Goal: Information Seeking & Learning: Learn about a topic

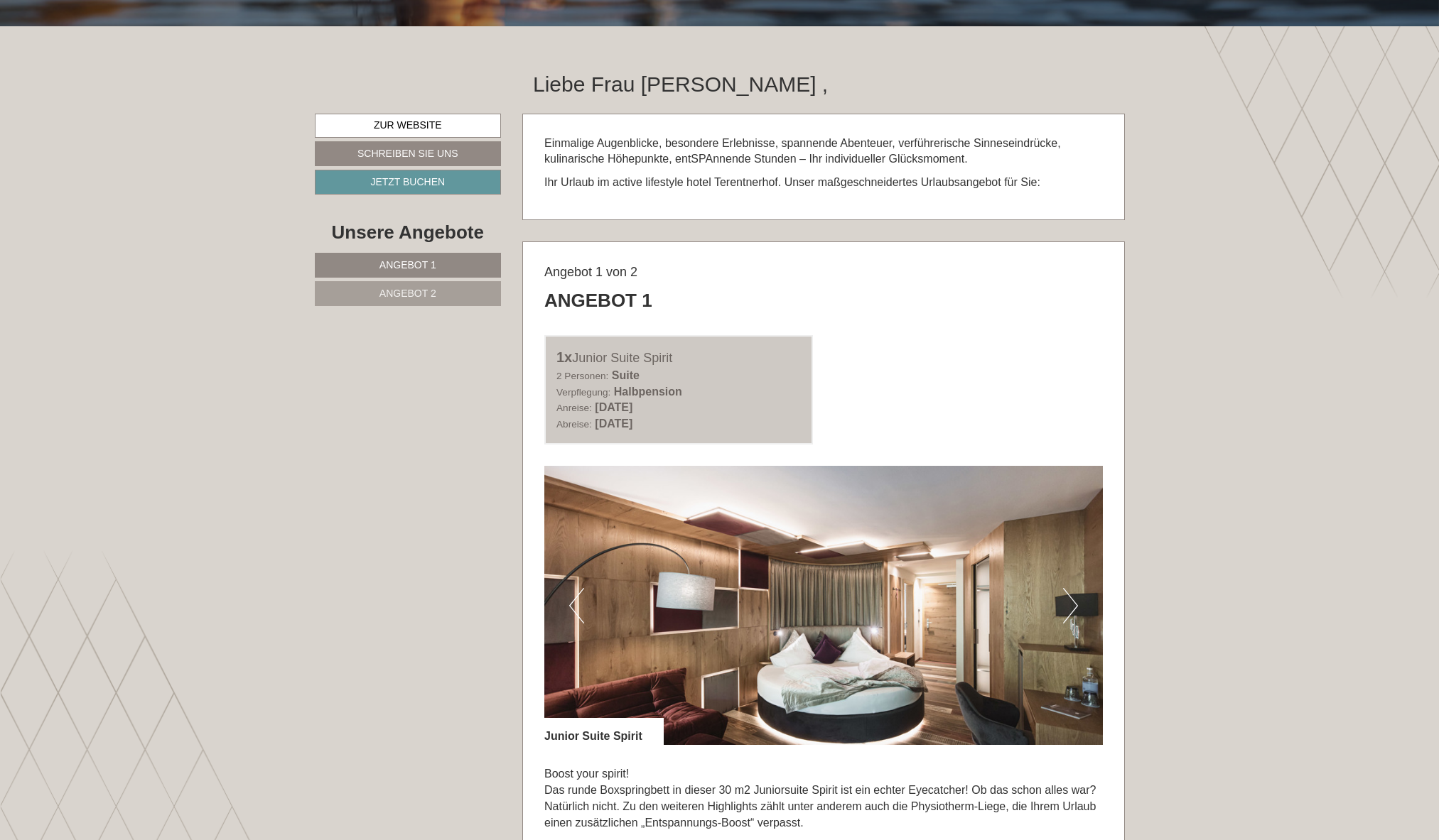
scroll to position [434, 0]
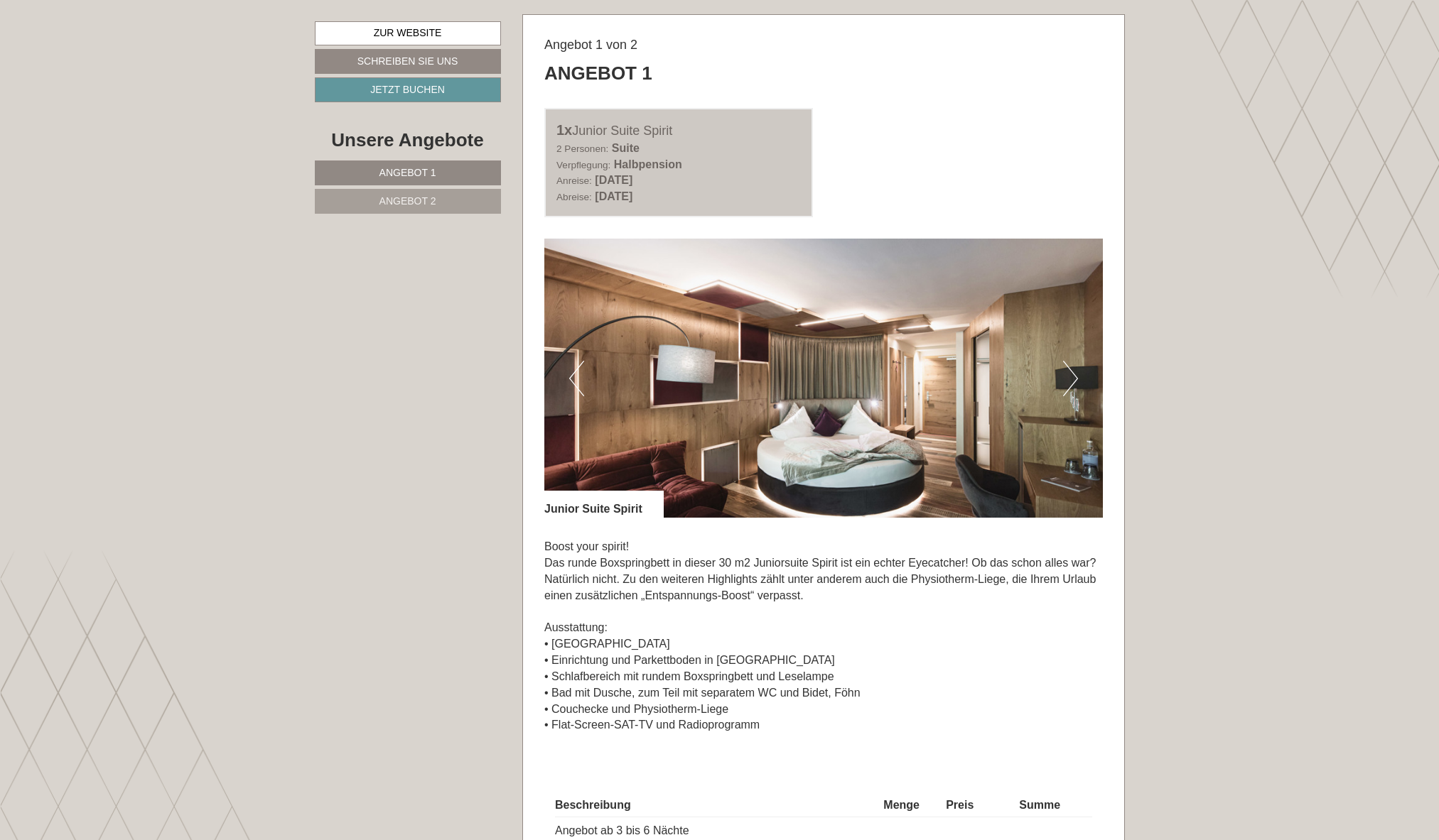
scroll to position [942, 0]
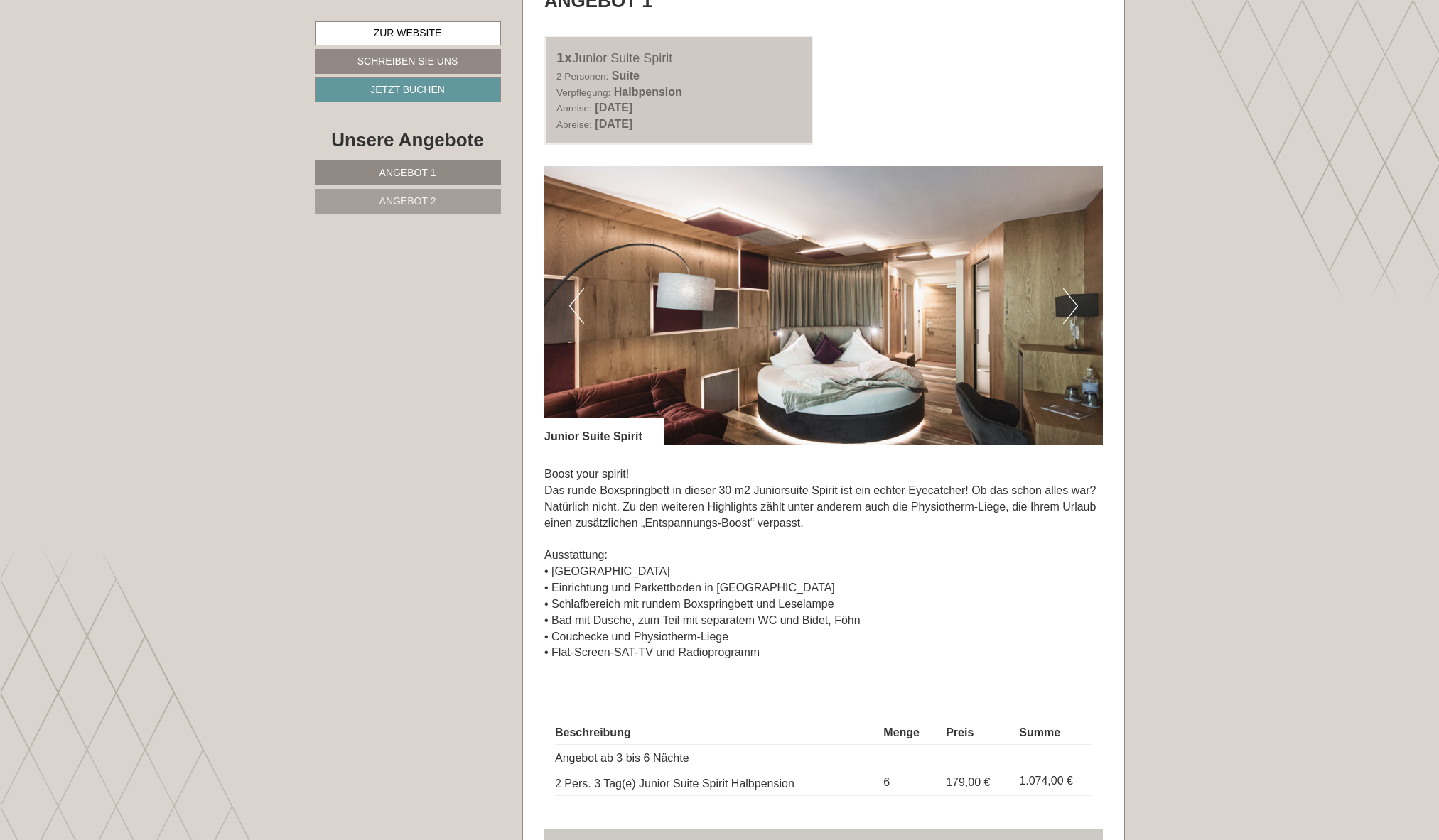
click at [748, 576] on p "Boost your spirit! Das runde Boxspringbett in dieser 30 m2 Juniorsuite Spirit i…" at bounding box center [824, 564] width 559 height 195
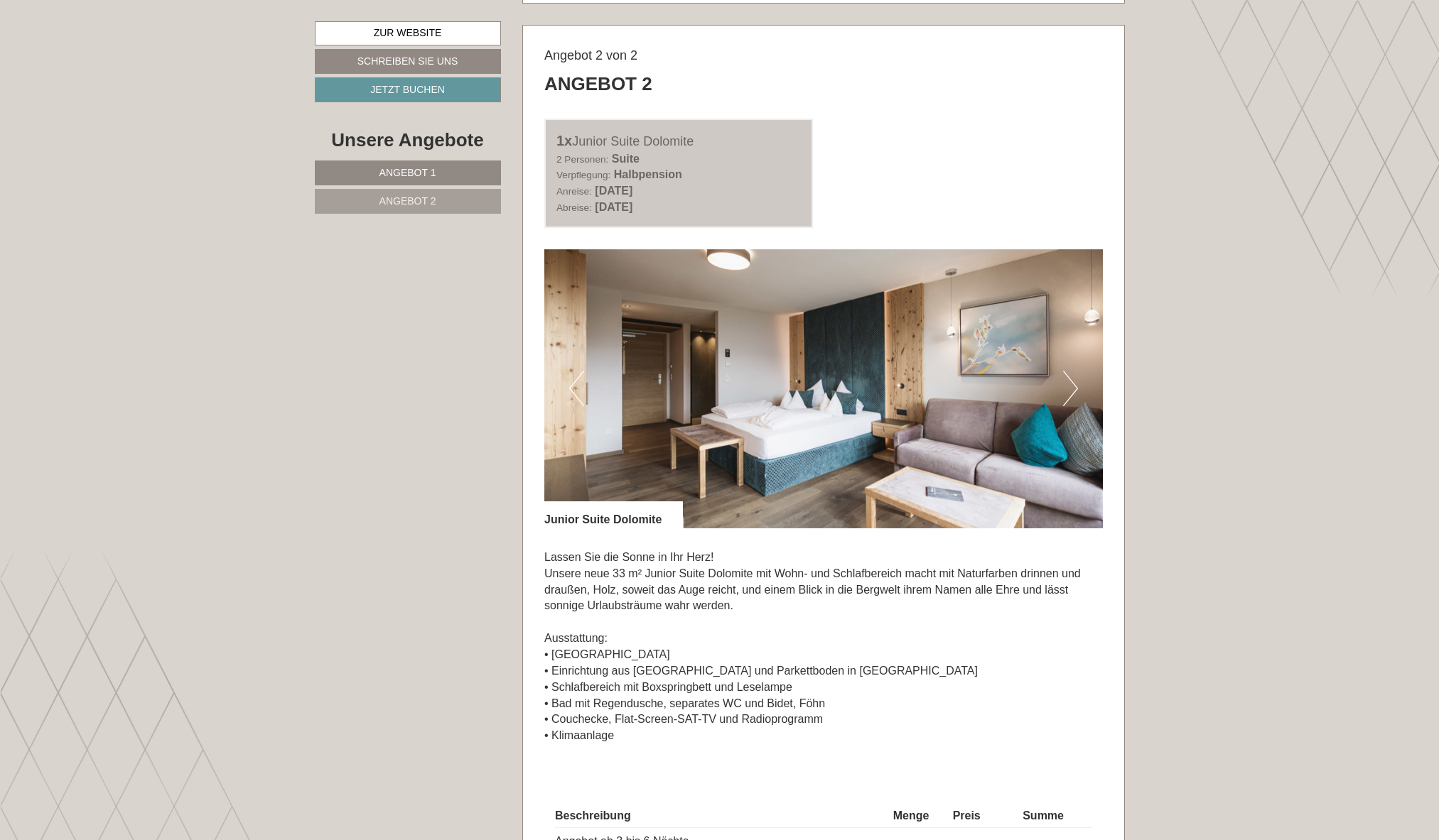
scroll to position [1884, 0]
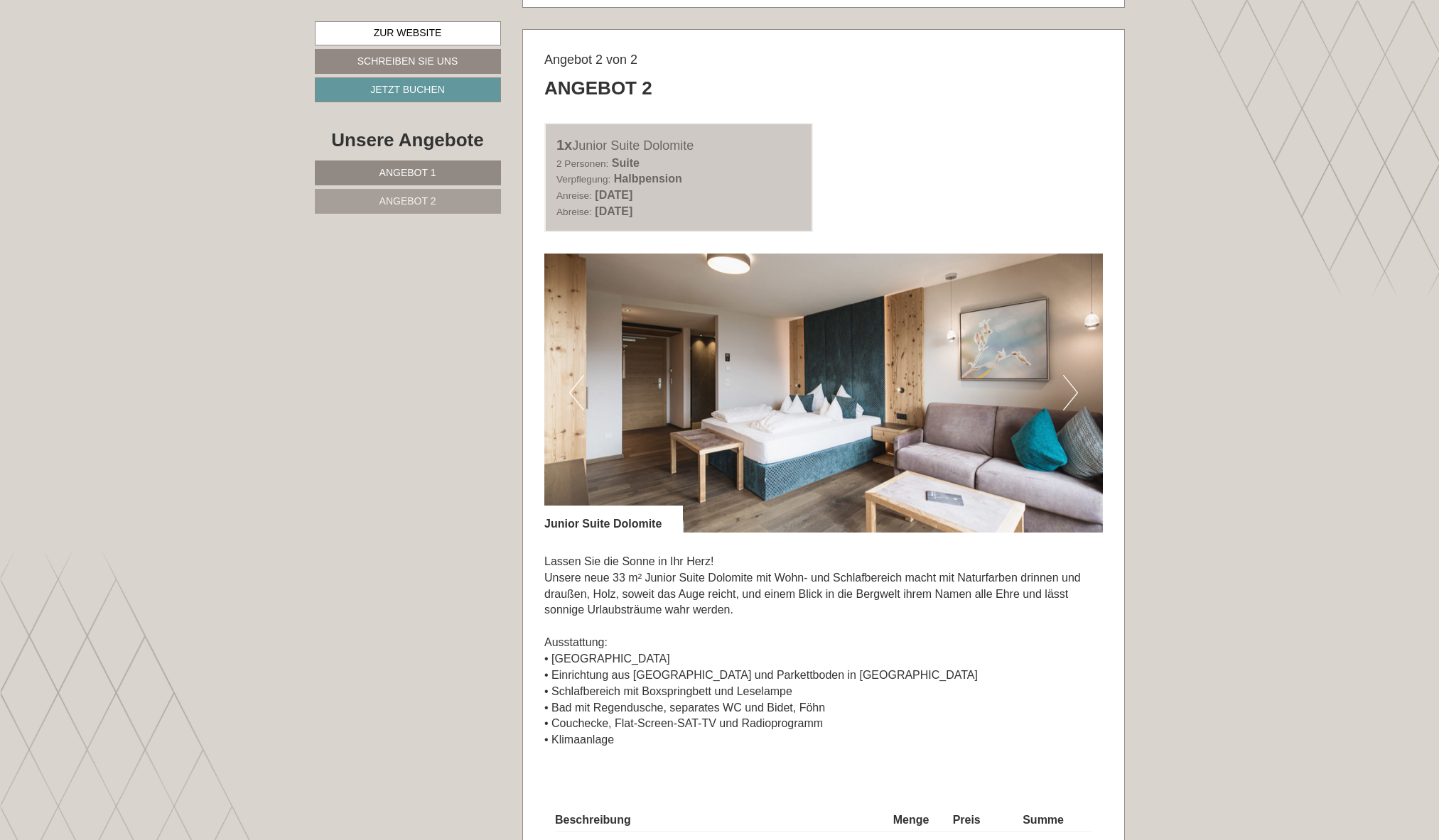
click at [1065, 396] on button "Next" at bounding box center [1070, 392] width 15 height 36
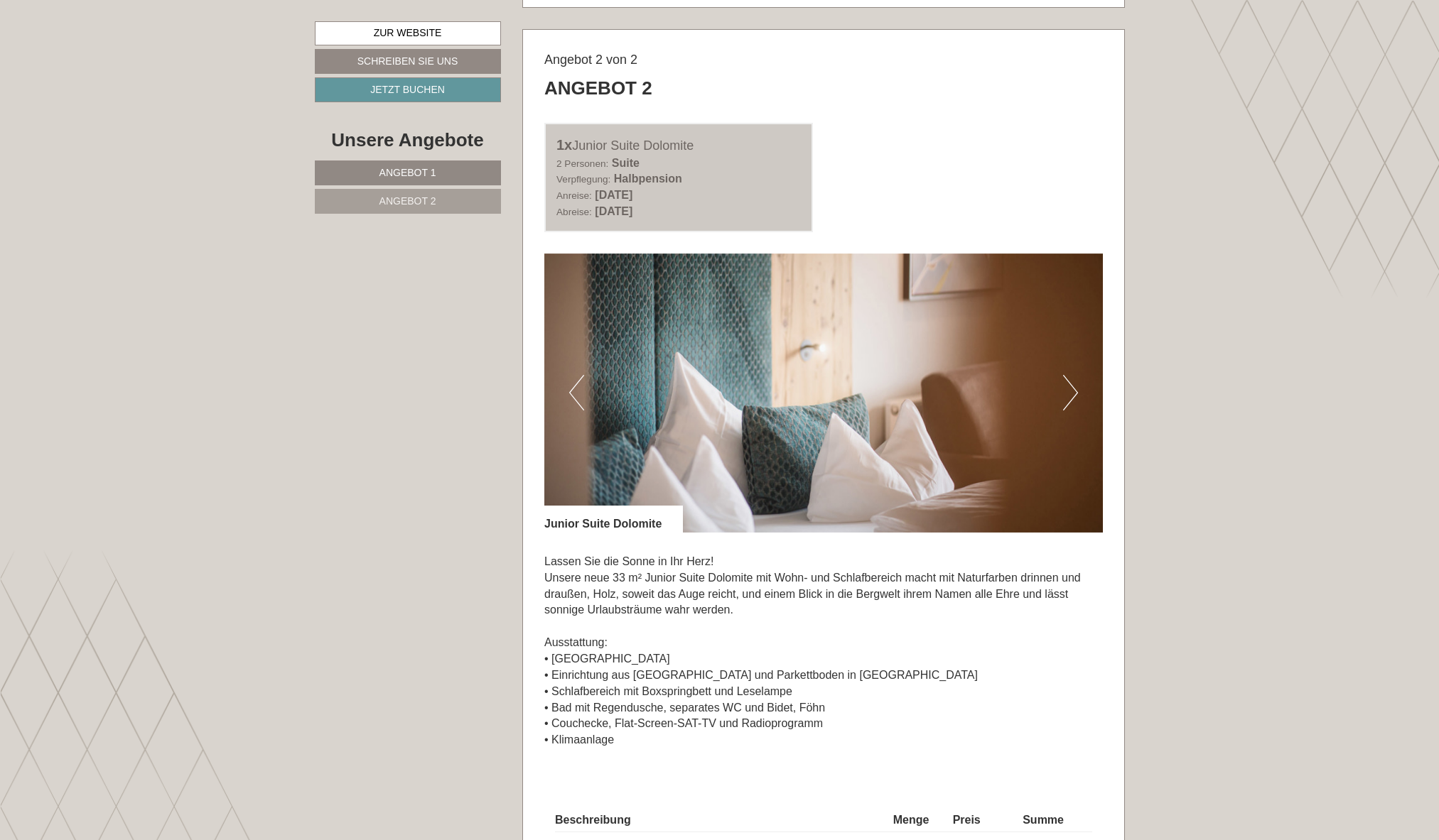
click at [1065, 396] on button "Next" at bounding box center [1070, 392] width 15 height 36
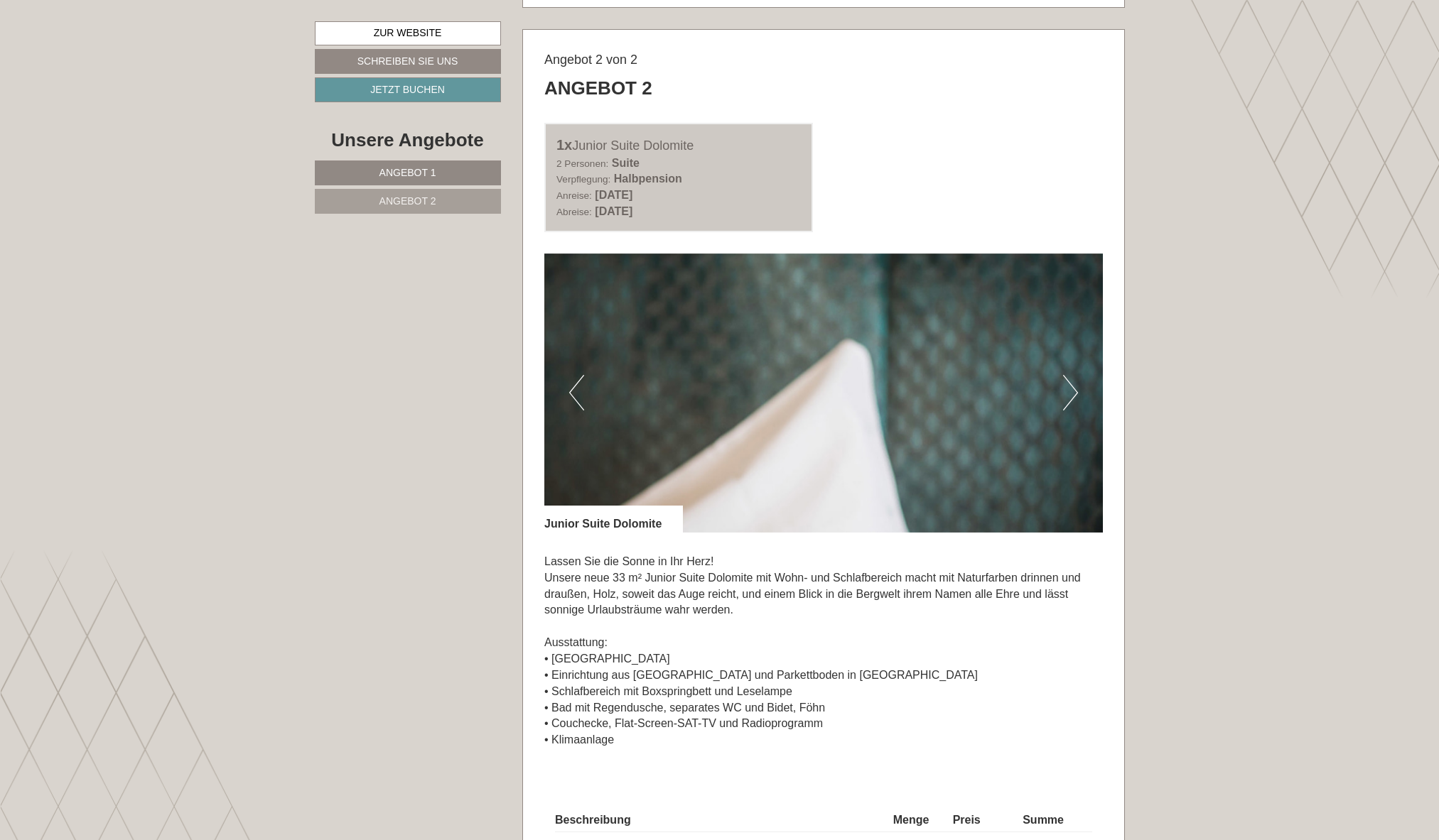
click at [1065, 396] on button "Next" at bounding box center [1070, 392] width 15 height 36
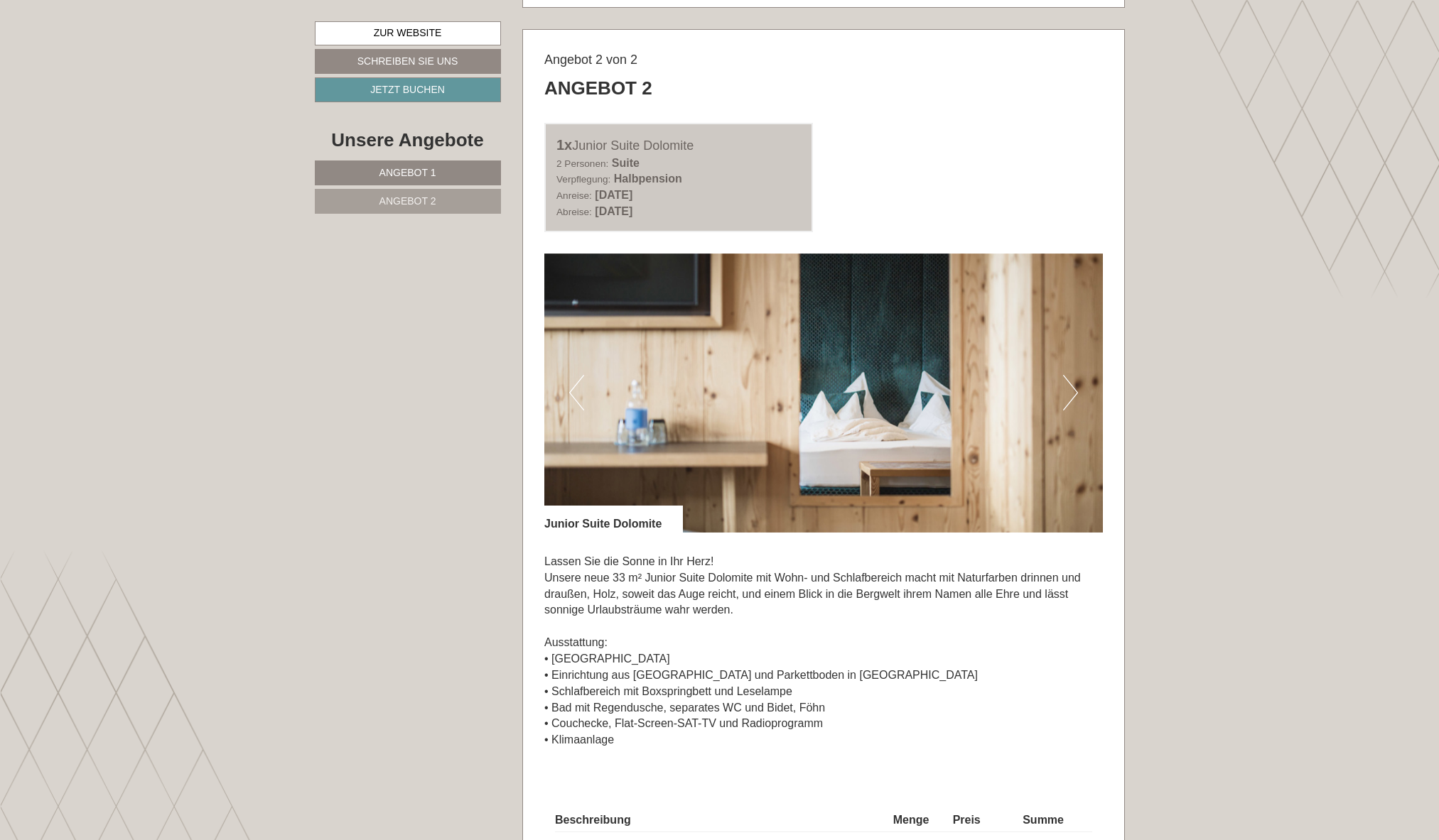
click at [1065, 396] on button "Next" at bounding box center [1070, 392] width 15 height 36
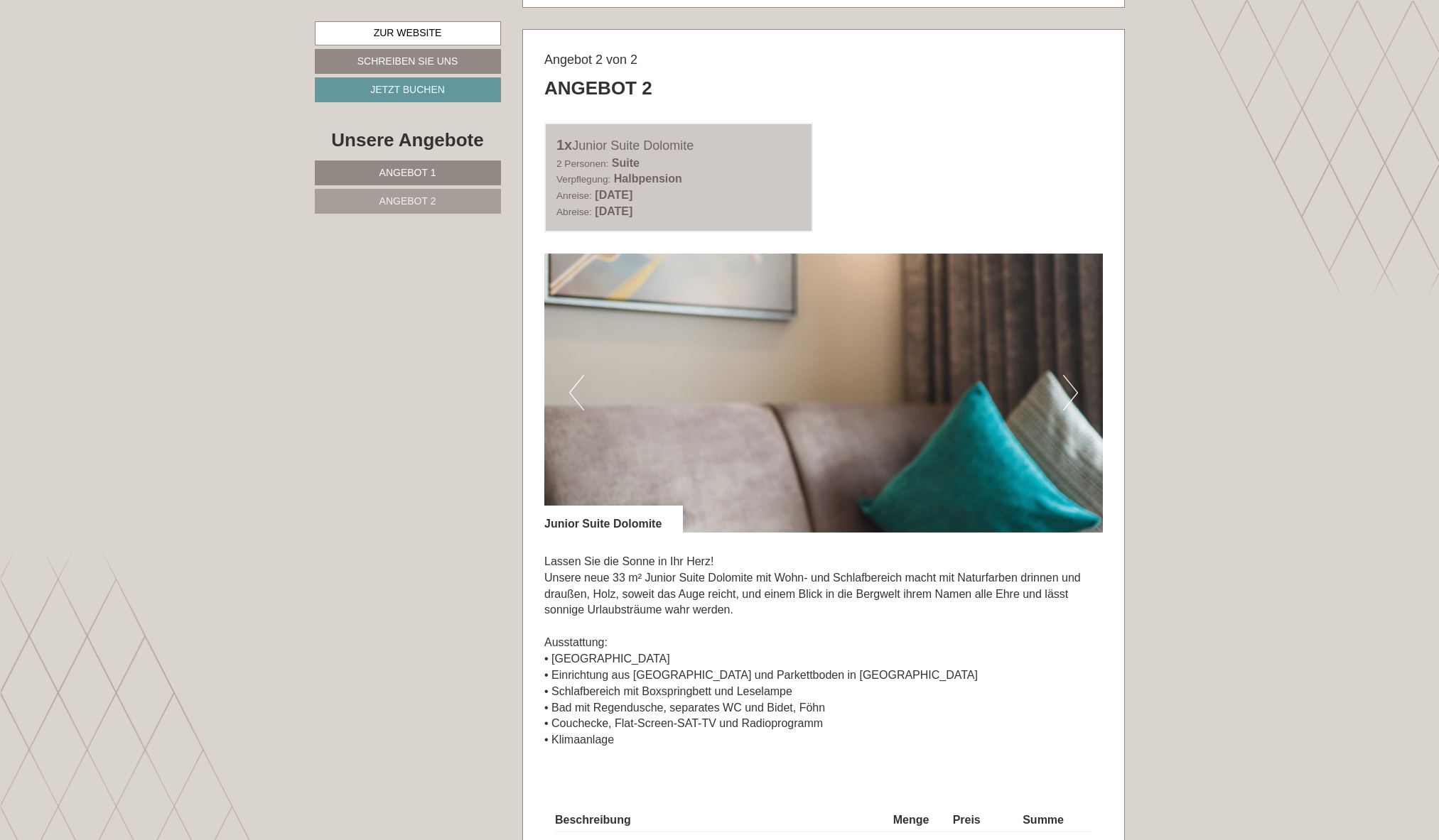
click at [1065, 396] on button "Next" at bounding box center [1070, 392] width 15 height 36
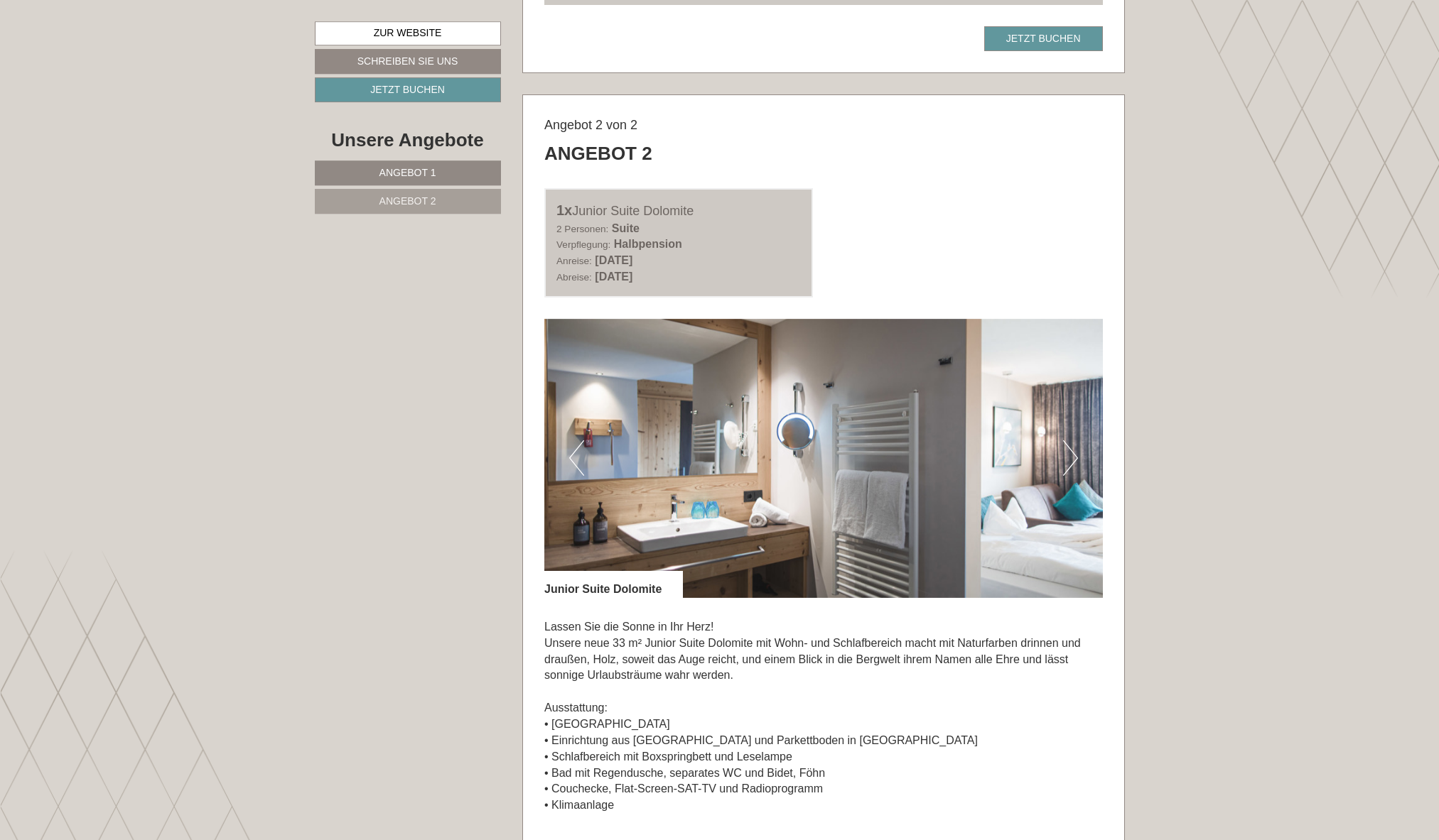
scroll to position [1811, 0]
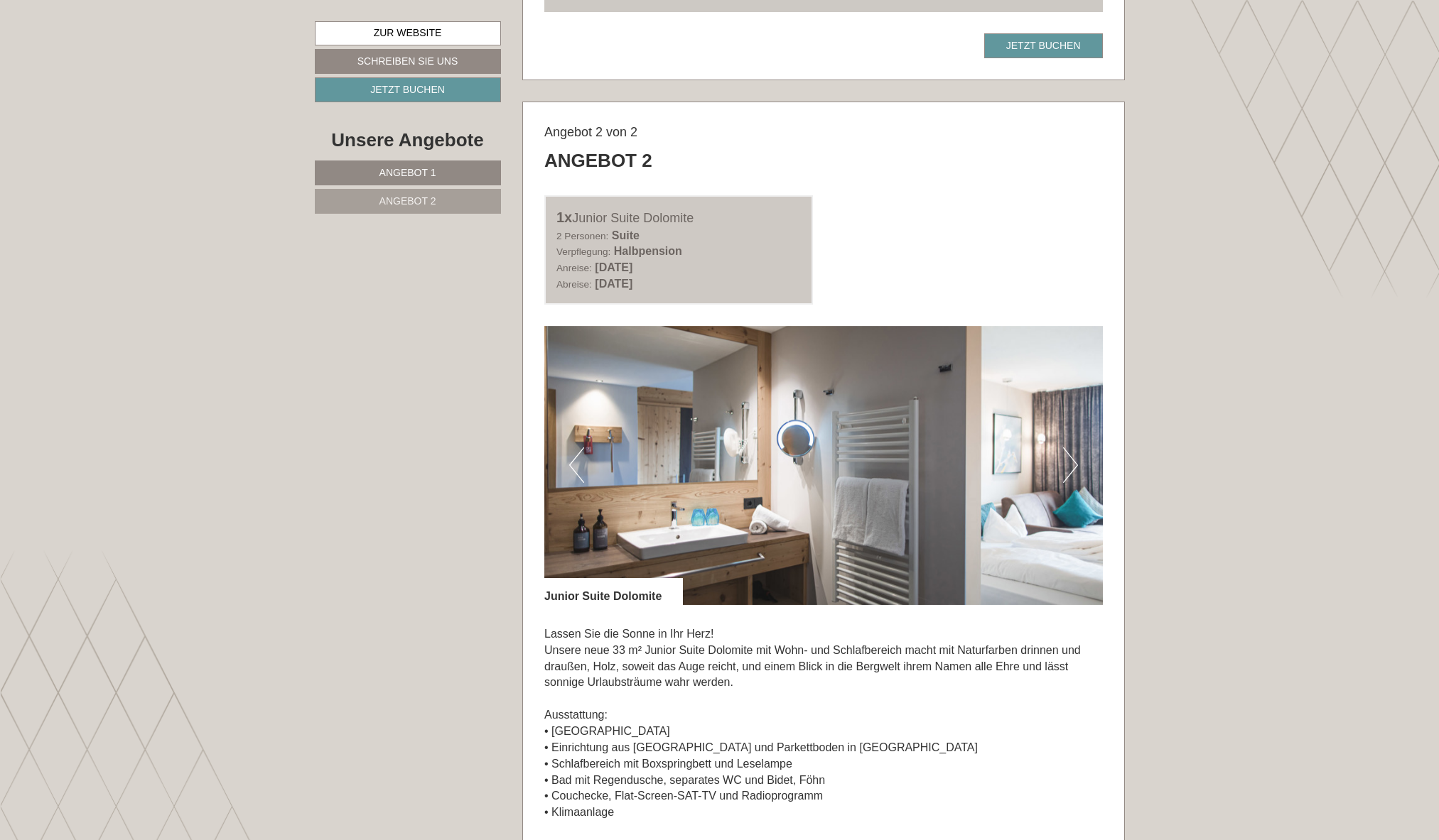
click at [1065, 461] on button "Next" at bounding box center [1070, 465] width 15 height 36
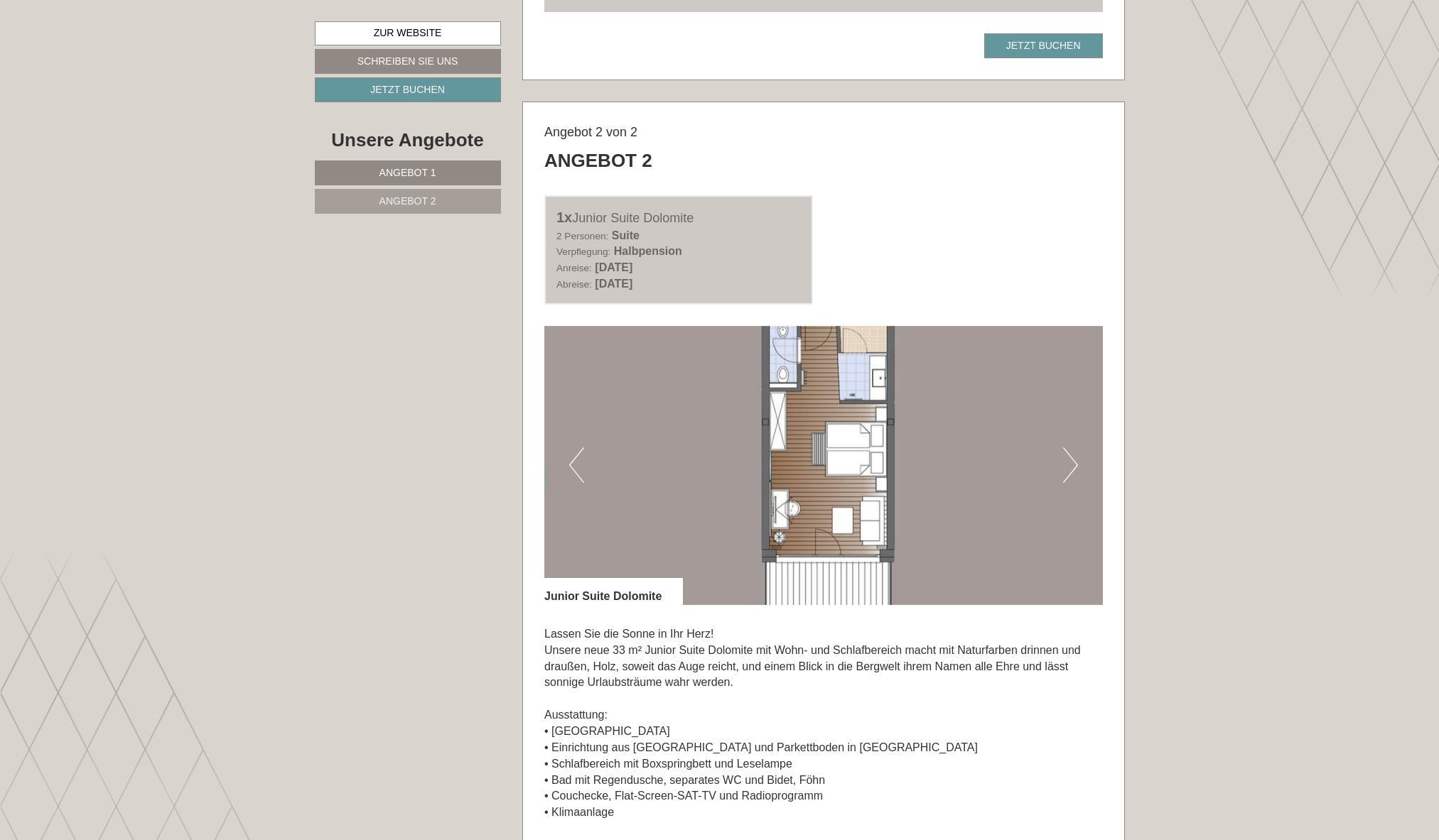
click at [1065, 461] on button "Next" at bounding box center [1070, 465] width 15 height 36
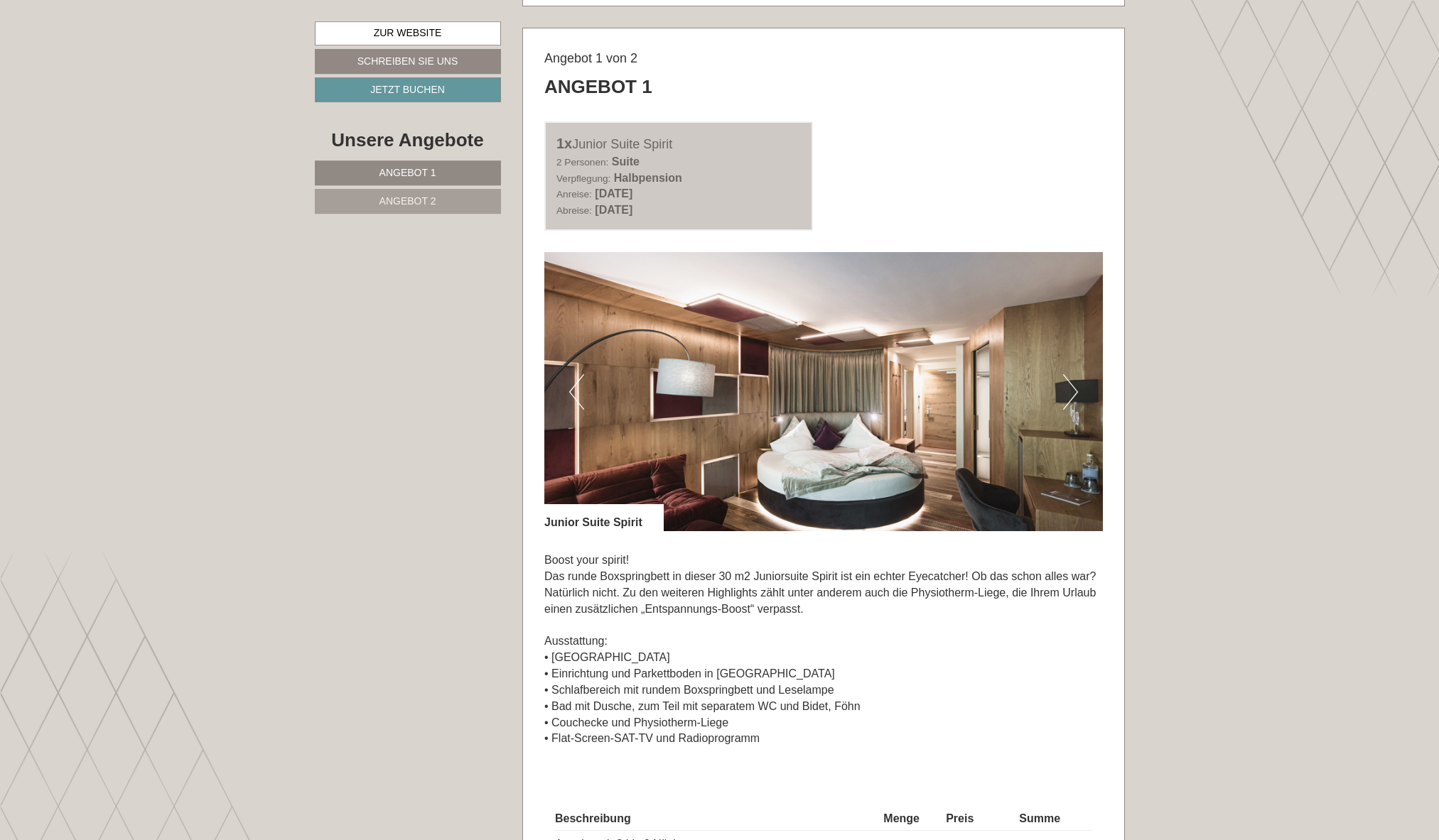
scroll to position [797, 0]
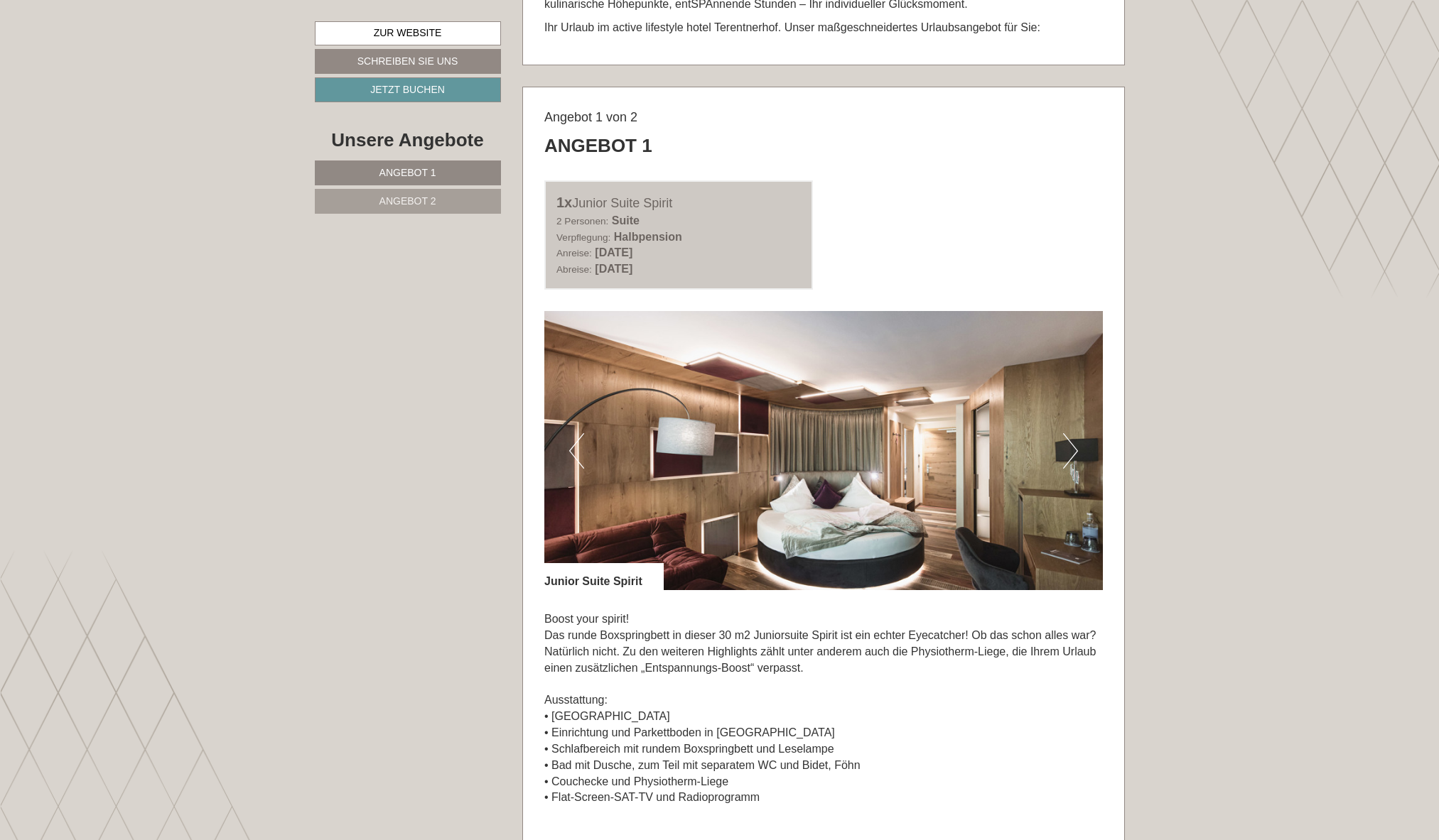
click at [1065, 452] on button "Next" at bounding box center [1070, 451] width 15 height 36
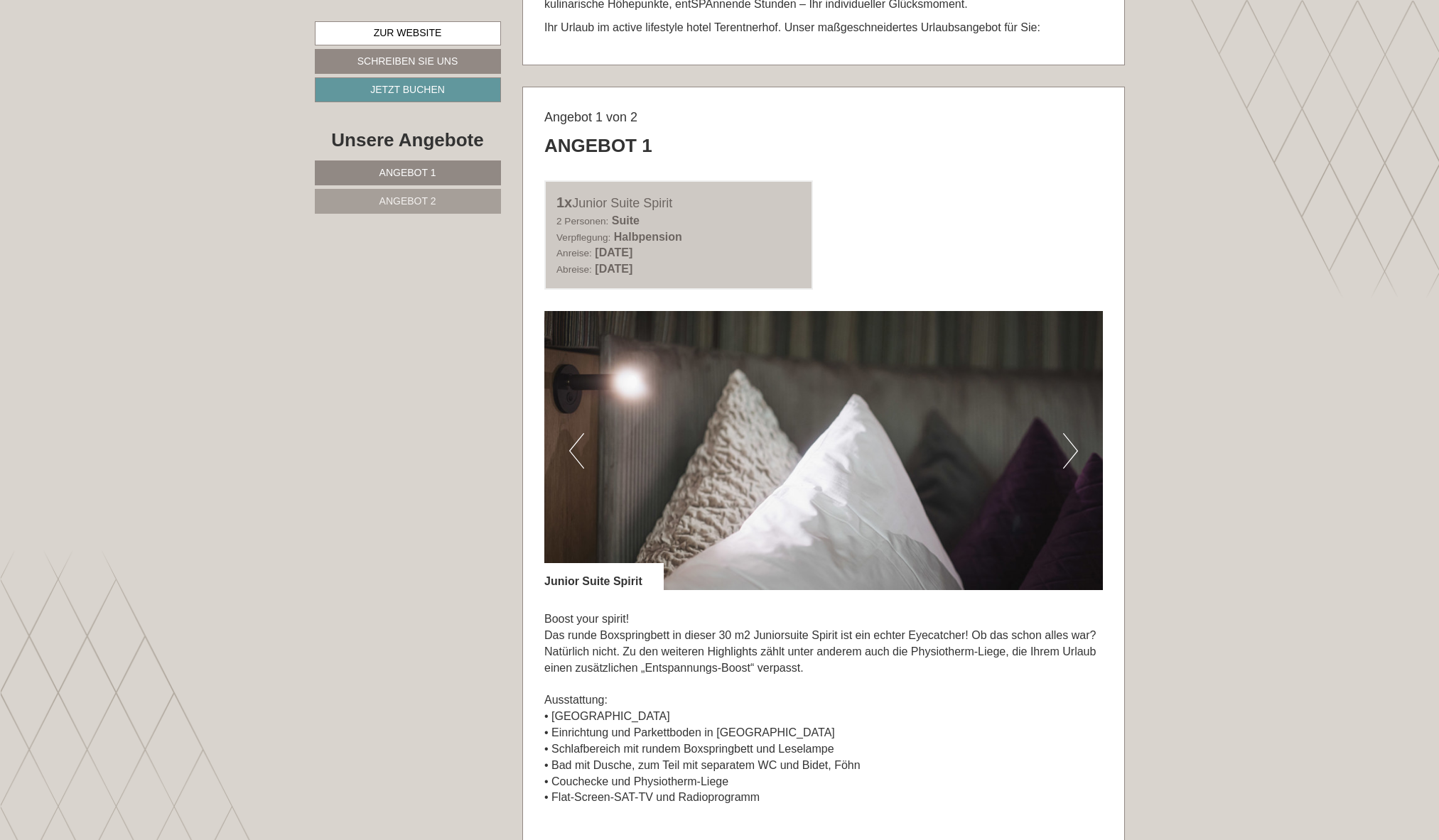
click at [1065, 452] on button "Next" at bounding box center [1070, 451] width 15 height 36
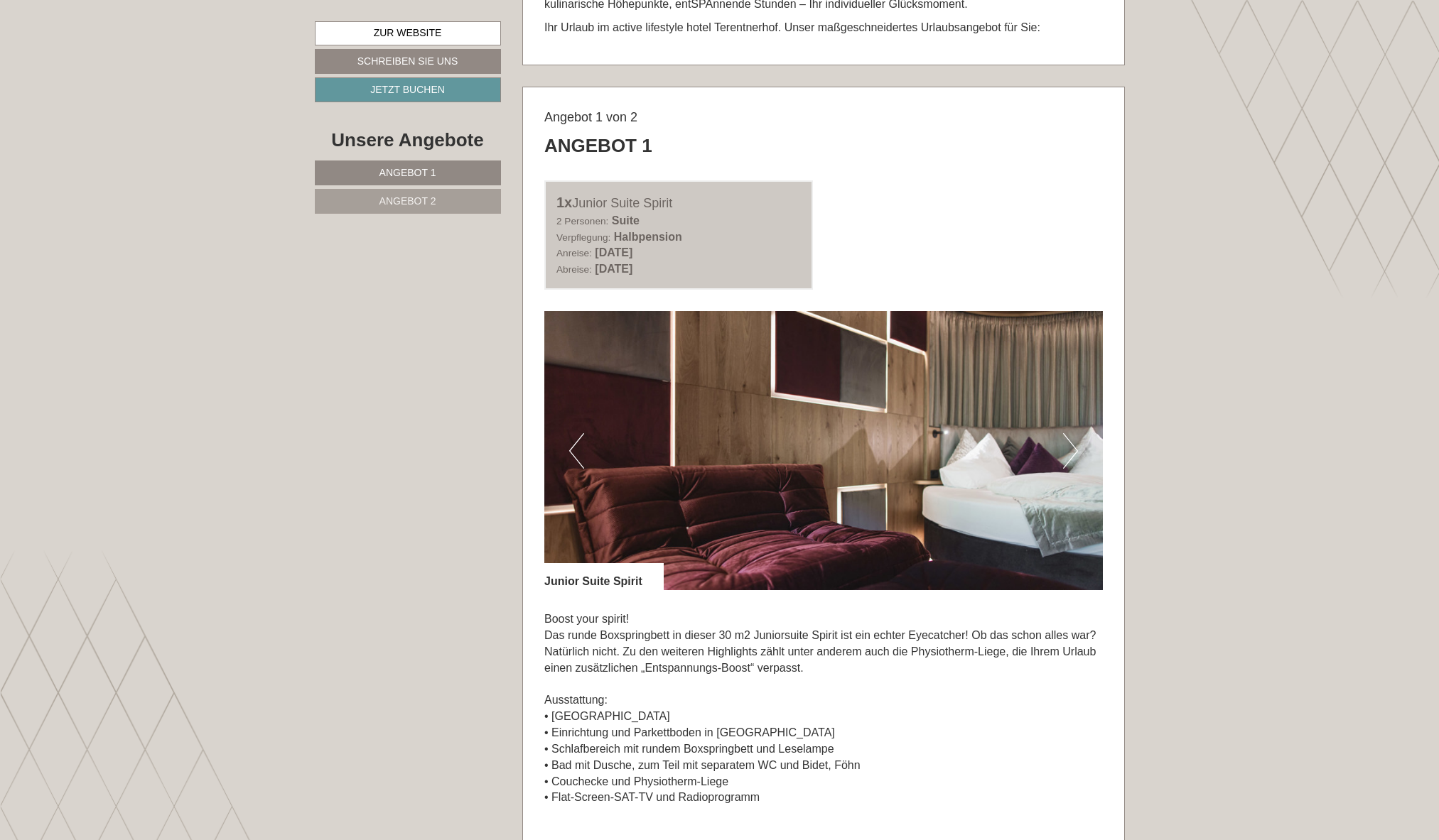
click at [1065, 452] on button "Next" at bounding box center [1070, 451] width 15 height 36
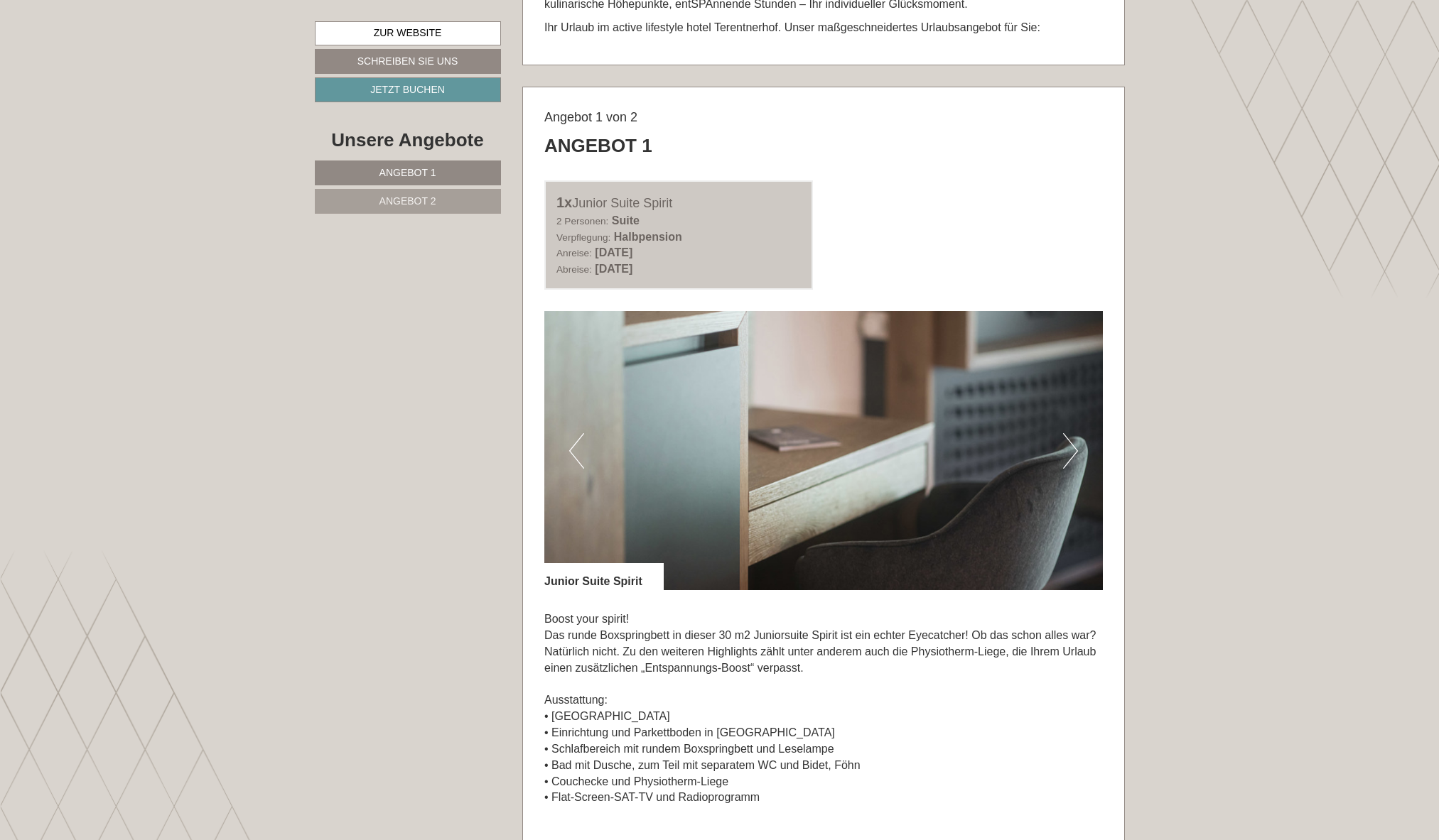
click at [1065, 452] on button "Next" at bounding box center [1070, 451] width 15 height 36
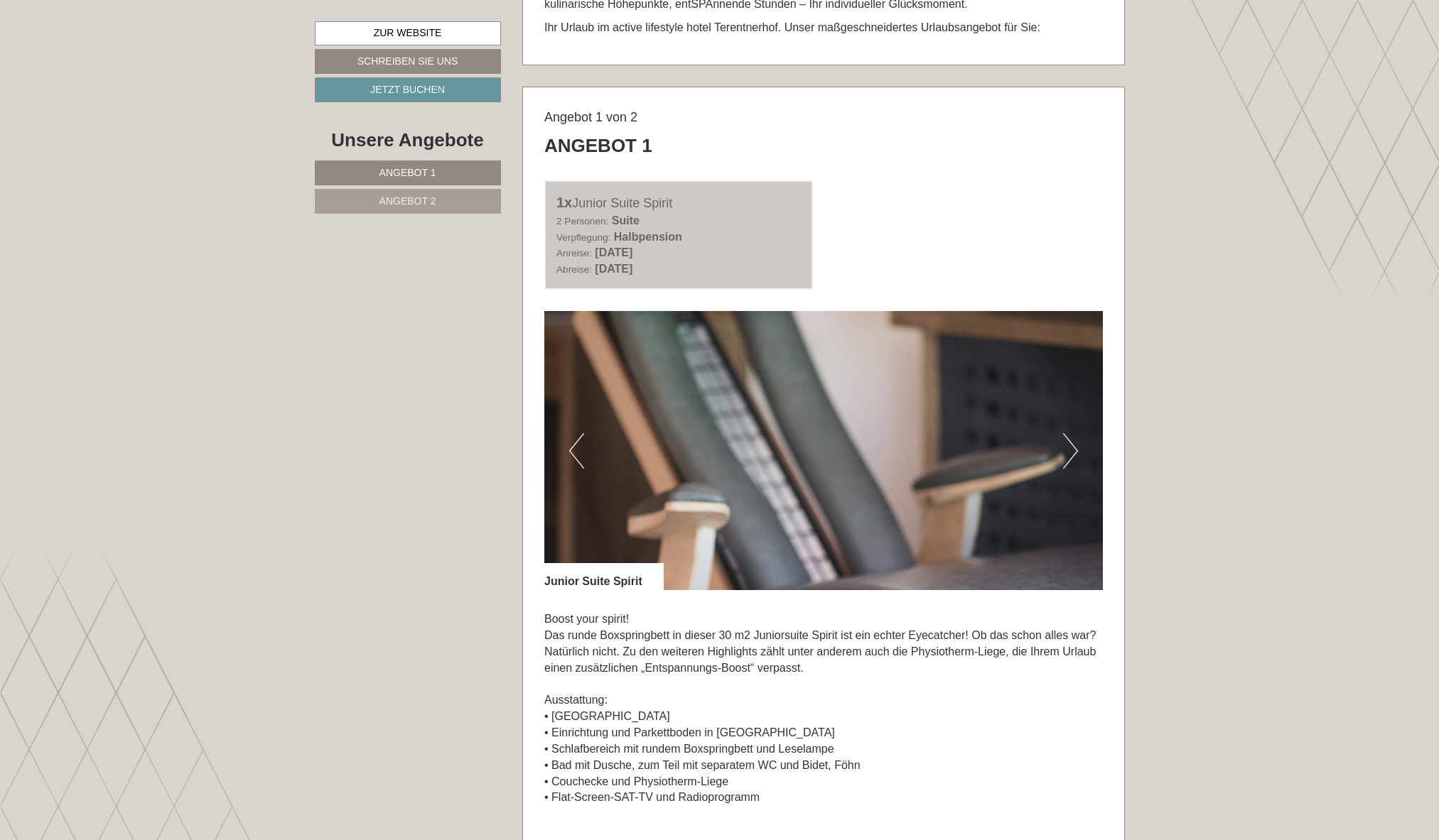
click at [1065, 452] on button "Next" at bounding box center [1070, 451] width 15 height 36
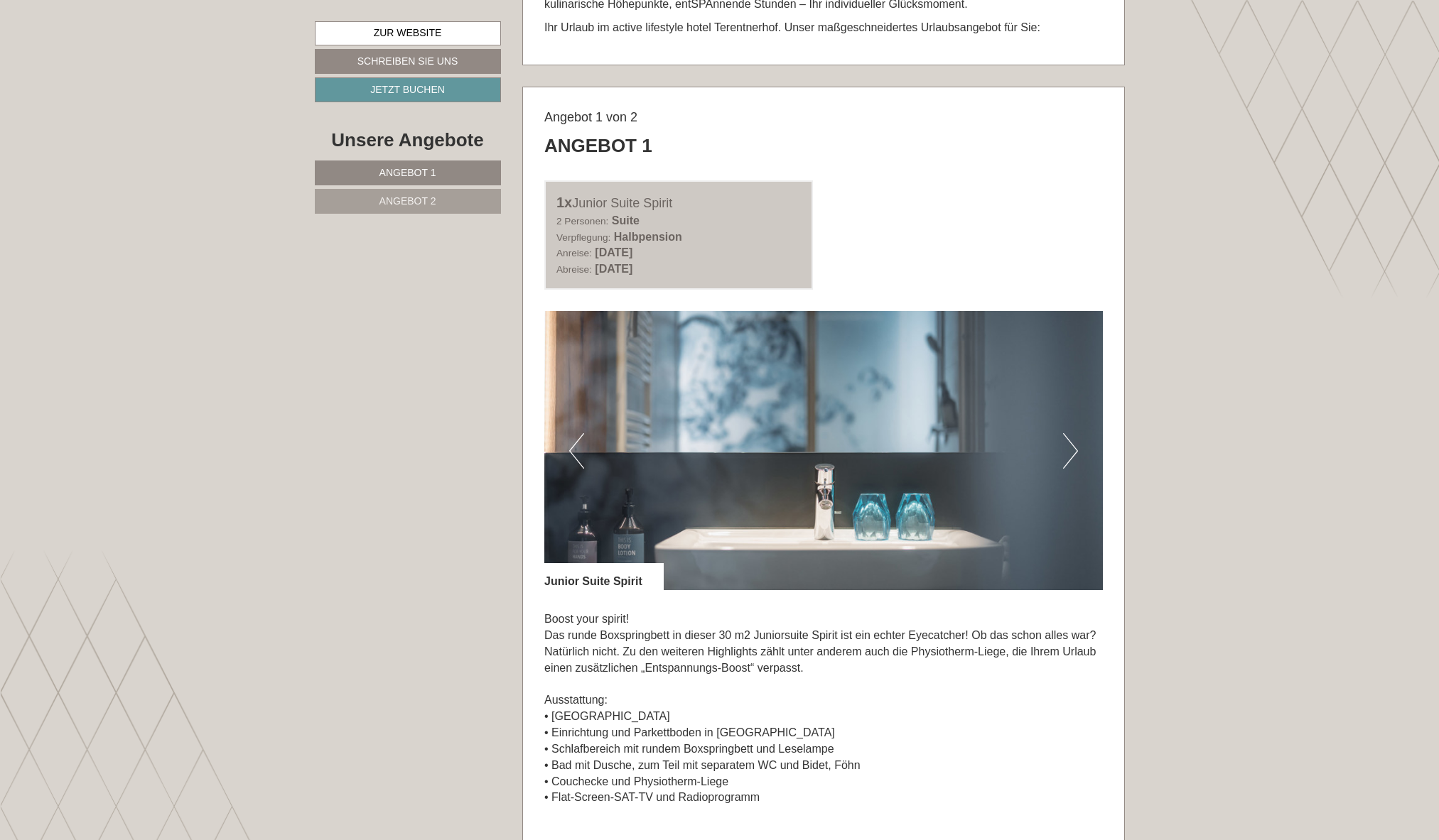
click at [1065, 452] on button "Next" at bounding box center [1070, 451] width 15 height 36
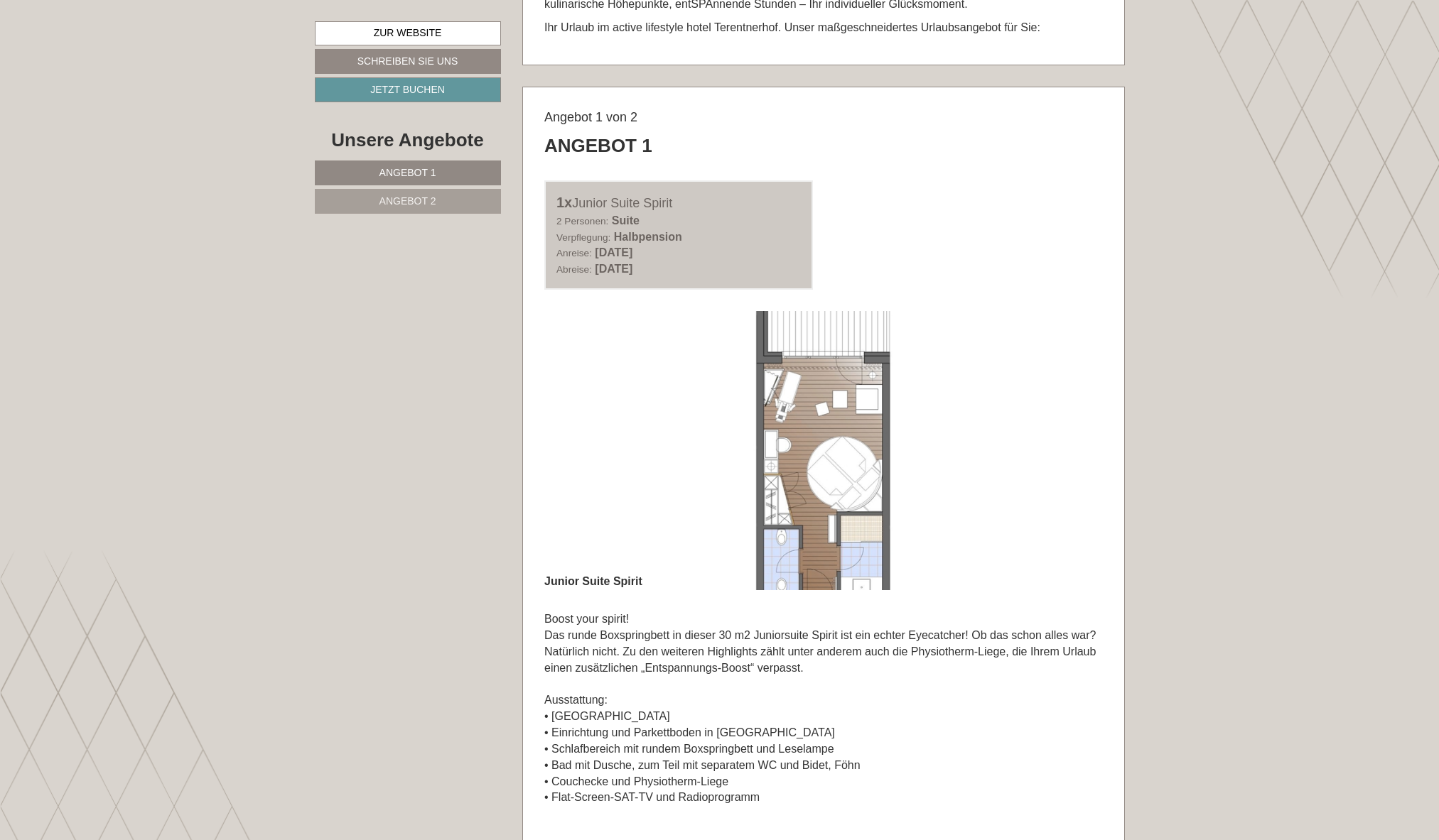
click at [1065, 452] on button "Next" at bounding box center [1070, 451] width 15 height 36
